Goal: Task Accomplishment & Management: Manage account settings

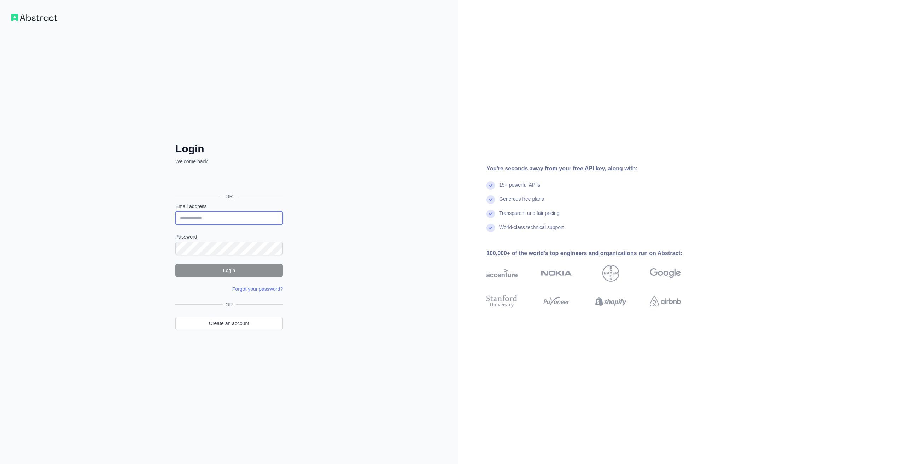
click at [233, 220] on input "Email address" at bounding box center [228, 217] width 107 height 13
click at [271, 211] on input "Email address" at bounding box center [228, 217] width 107 height 13
type input "**********"
click at [213, 271] on button "Login" at bounding box center [228, 270] width 107 height 13
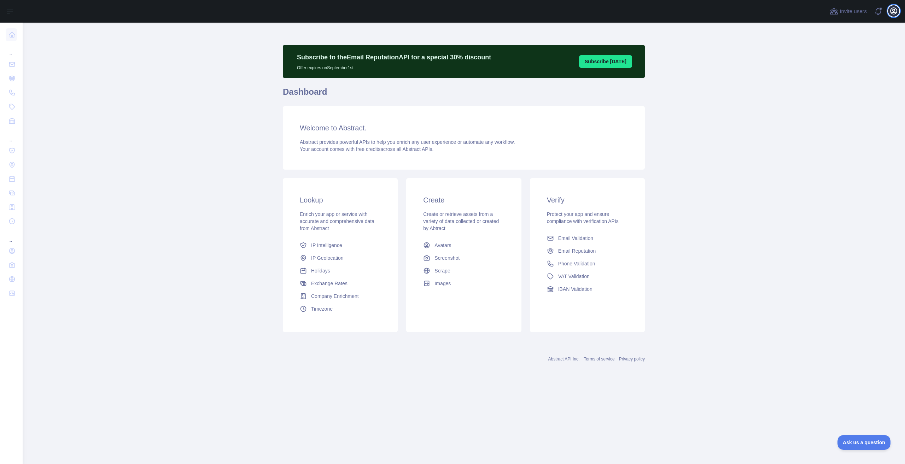
click at [895, 14] on icon "button" at bounding box center [893, 11] width 8 height 8
click at [733, 79] on main "Subscribe to the Email Reputation API for a special 30 % discount Offer expires…" at bounding box center [464, 243] width 882 height 441
